Goal: Transaction & Acquisition: Purchase product/service

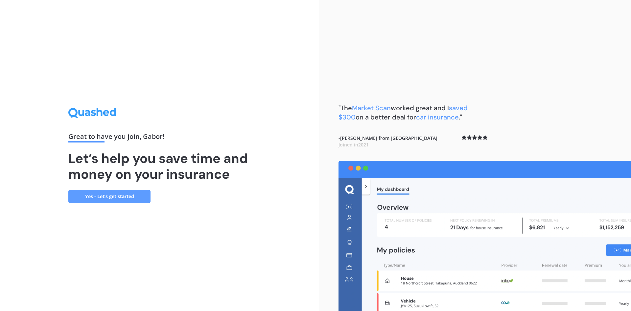
click at [108, 196] on link "Yes - Let’s get started" at bounding box center [109, 196] width 82 height 13
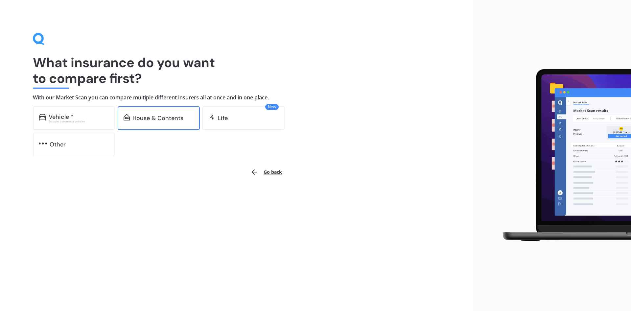
click at [159, 120] on div "House & Contents" at bounding box center [157, 118] width 51 height 7
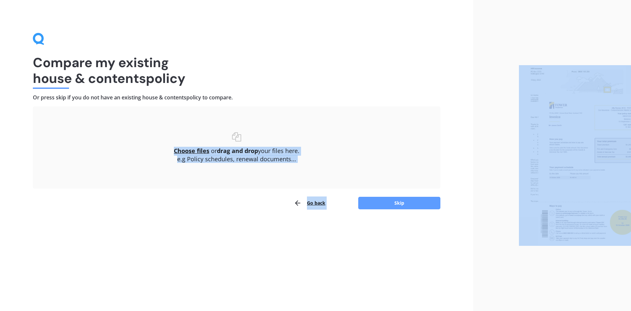
drag, startPoint x: 493, startPoint y: 121, endPoint x: 431, endPoint y: 126, distance: 62.4
click at [427, 126] on div "Compare my existing house & contents policy Or press skip if you do not have an…" at bounding box center [315, 155] width 631 height 311
click at [360, 156] on div "e.g Policy schedules, renewal documents..." at bounding box center [236, 159] width 381 height 7
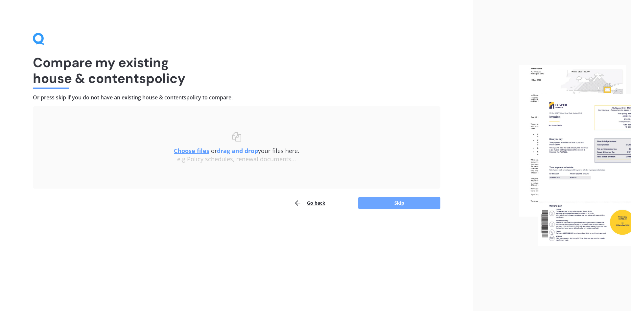
click at [416, 203] on button "Skip" at bounding box center [399, 203] width 82 height 12
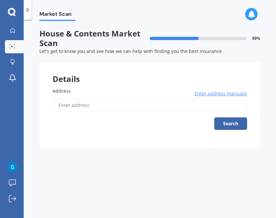
click at [87, 92] on label "Address" at bounding box center [149, 90] width 192 height 7
click at [87, 98] on input "Address" at bounding box center [150, 105] width 195 height 14
click at [79, 93] on label "Address" at bounding box center [149, 90] width 192 height 7
click at [79, 98] on input "Address" at bounding box center [150, 105] width 195 height 14
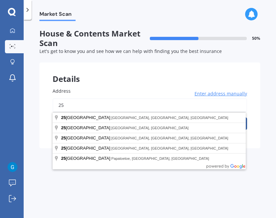
click at [73, 106] on input "25" at bounding box center [150, 105] width 195 height 14
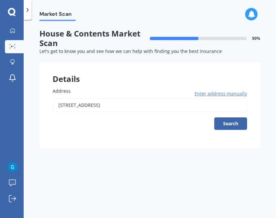
type input "[STREET_ADDRESS]"
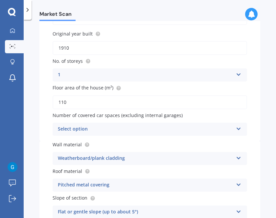
scroll to position [99, 0]
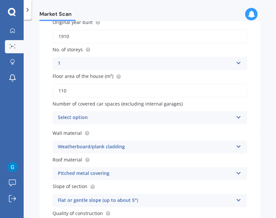
click at [236, 116] on icon at bounding box center [239, 116] width 6 height 5
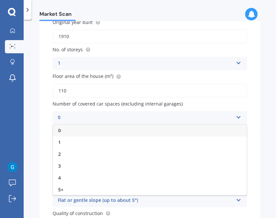
drag, startPoint x: 92, startPoint y: 149, endPoint x: 96, endPoint y: 146, distance: 5.0
click at [93, 149] on div "2" at bounding box center [150, 154] width 194 height 12
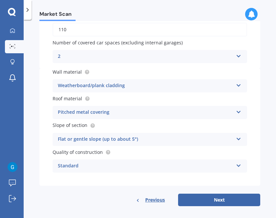
scroll to position [164, 0]
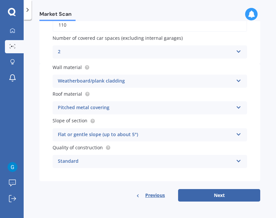
click at [235, 84] on div "Weatherboard/plank cladding Artificial weatherboard/plank cladding Blockwork Br…" at bounding box center [150, 81] width 195 height 13
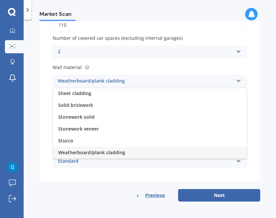
click at [235, 84] on div "Weatherboard/plank cladding Artificial weatherboard/plank cladding Blockwork Br…" at bounding box center [150, 81] width 195 height 13
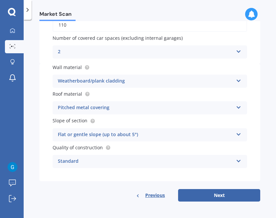
scroll to position [165, 0]
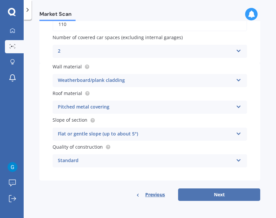
click at [223, 196] on button "Next" at bounding box center [219, 194] width 82 height 12
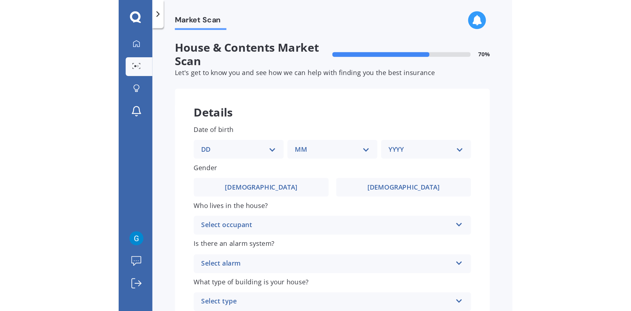
scroll to position [0, 0]
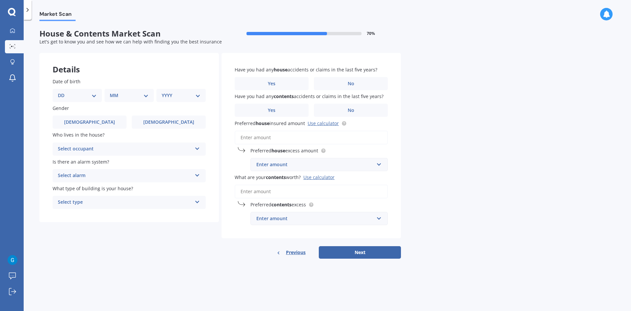
click at [196, 148] on icon at bounding box center [198, 147] width 6 height 5
click at [473, 135] on div "Market Scan House & Contents Market Scan 70 % Let's get to know you and see how…" at bounding box center [328, 166] width 608 height 291
click at [189, 175] on div "Select alarm" at bounding box center [125, 176] width 134 height 8
click at [114, 137] on label "Who lives in the house?" at bounding box center [128, 134] width 151 height 7
